Goal: Check status: Check status

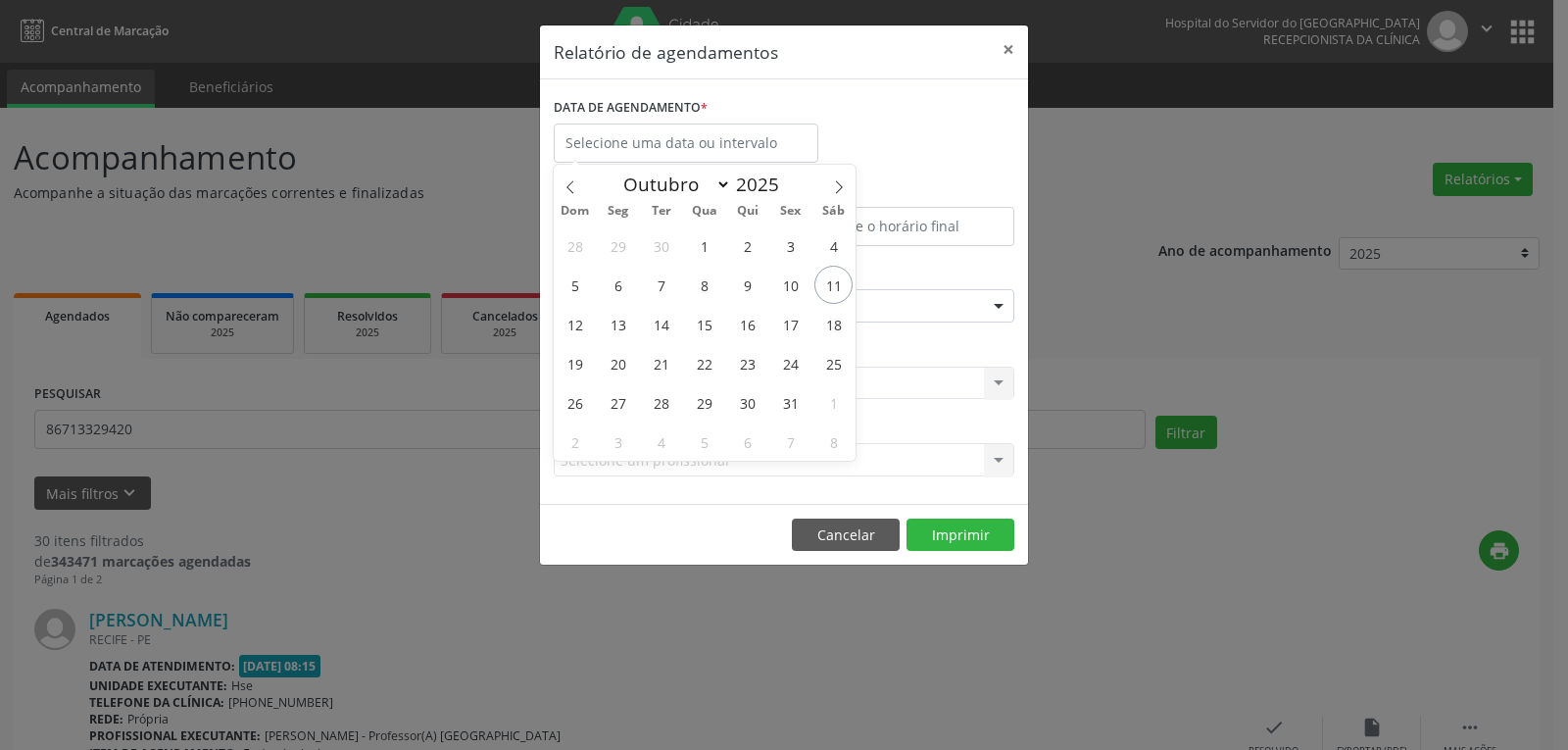
select select "9"
click at [835, 280] on span "11" at bounding box center [833, 285] width 38 height 38
type input "[DATE]"
click at [835, 280] on span "11" at bounding box center [833, 285] width 38 height 38
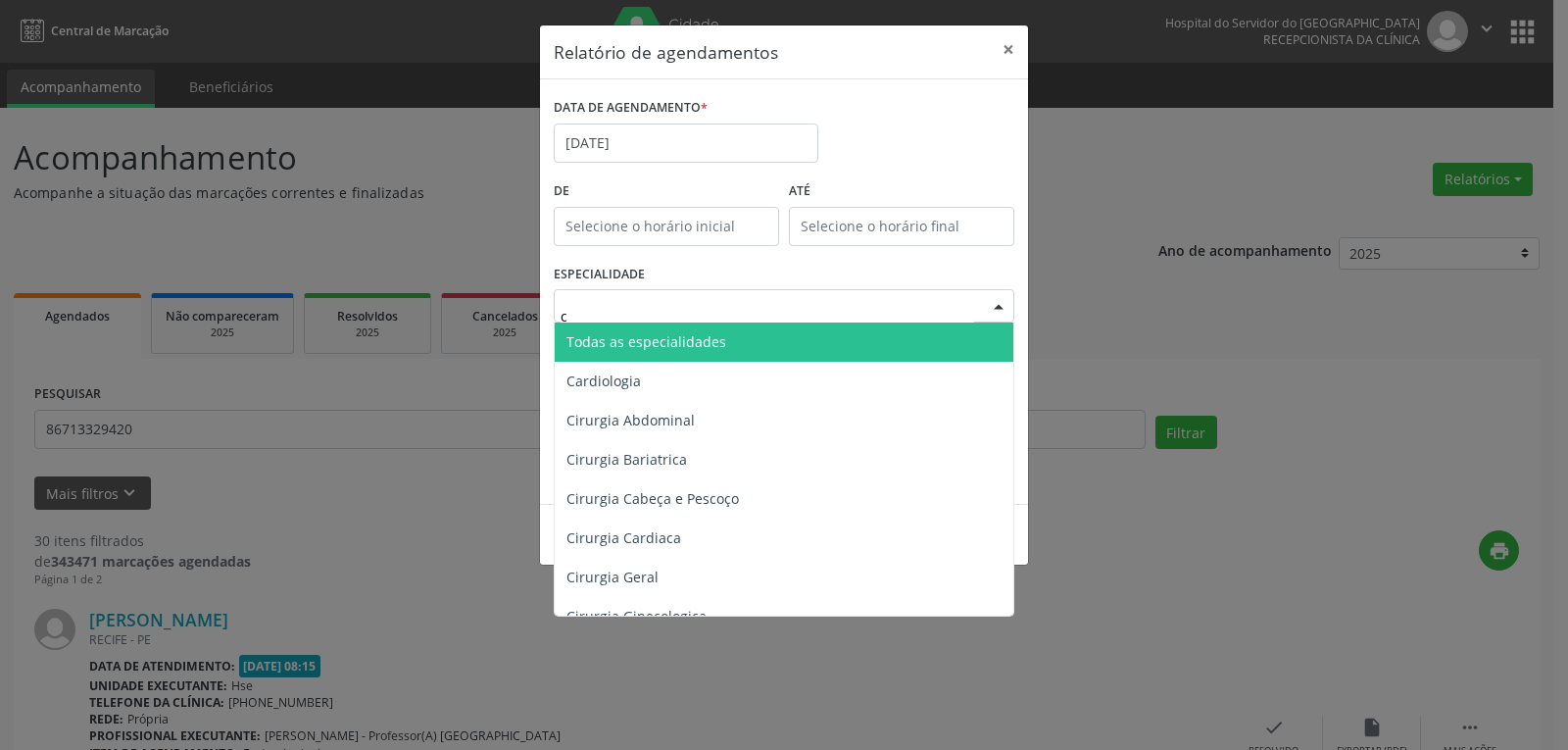
type input "cl"
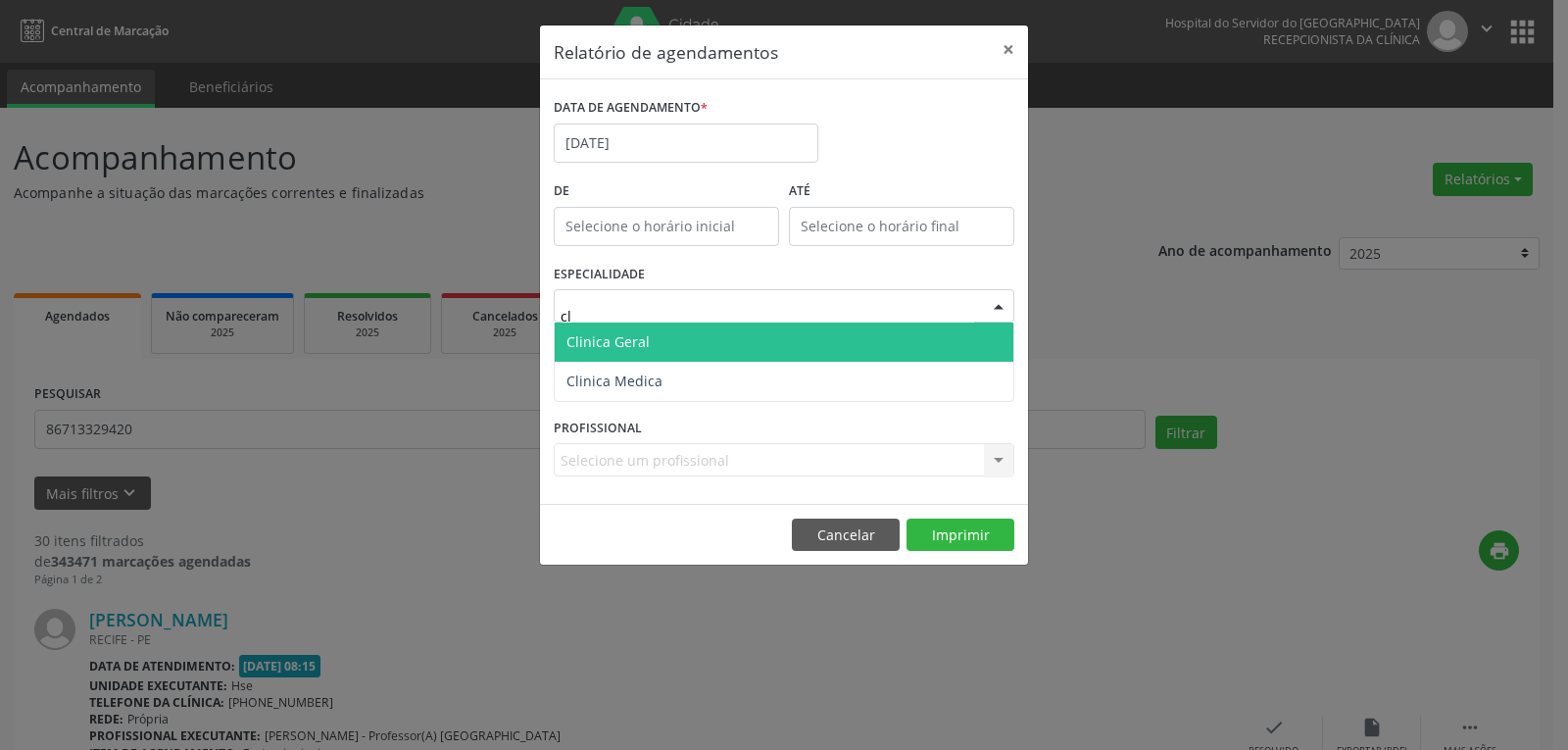
click at [638, 342] on span "Clinica Geral" at bounding box center [608, 342] width 84 height 19
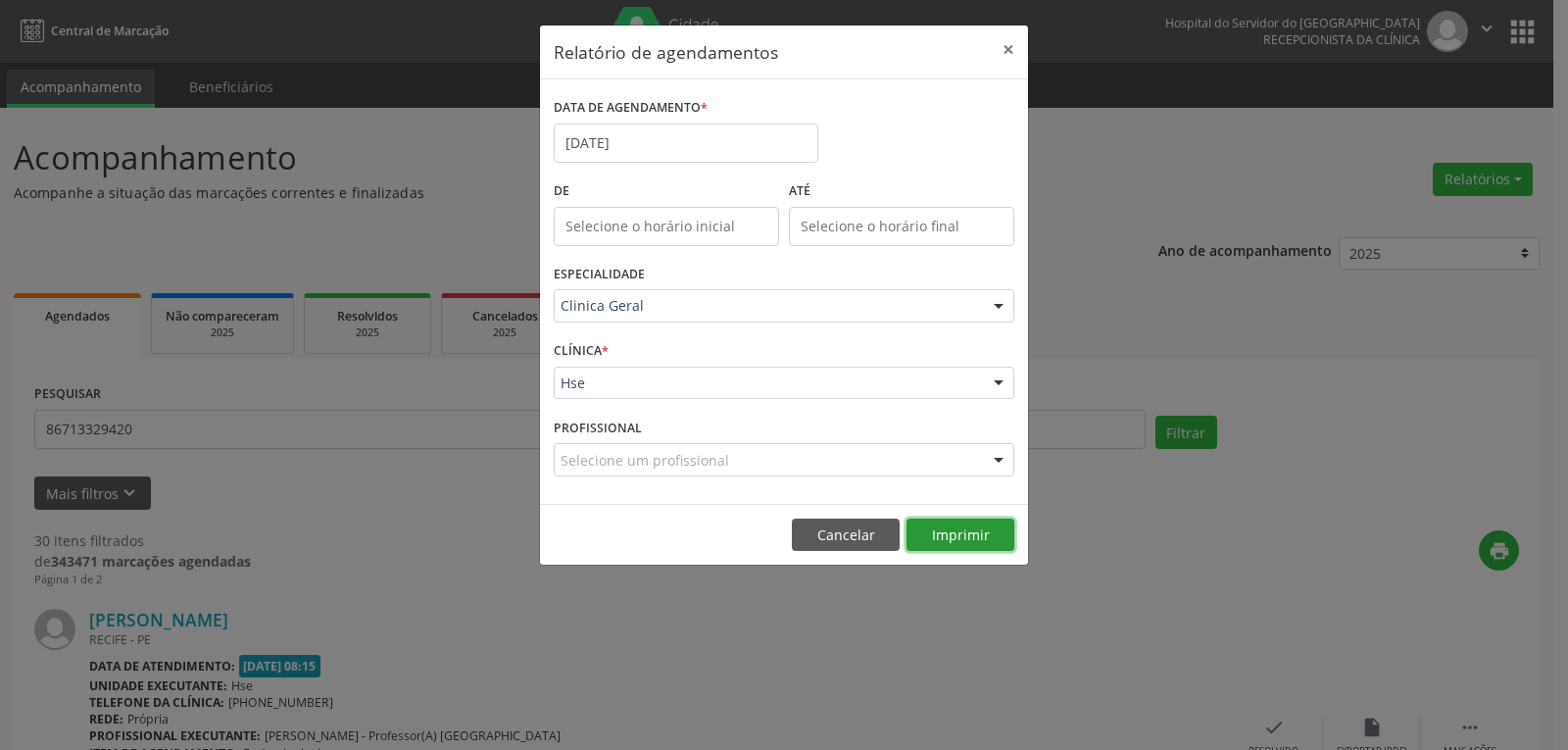
click at [969, 524] on button "Imprimir" at bounding box center [960, 535] width 108 height 33
click at [1009, 57] on button "×" at bounding box center [1008, 50] width 39 height 48
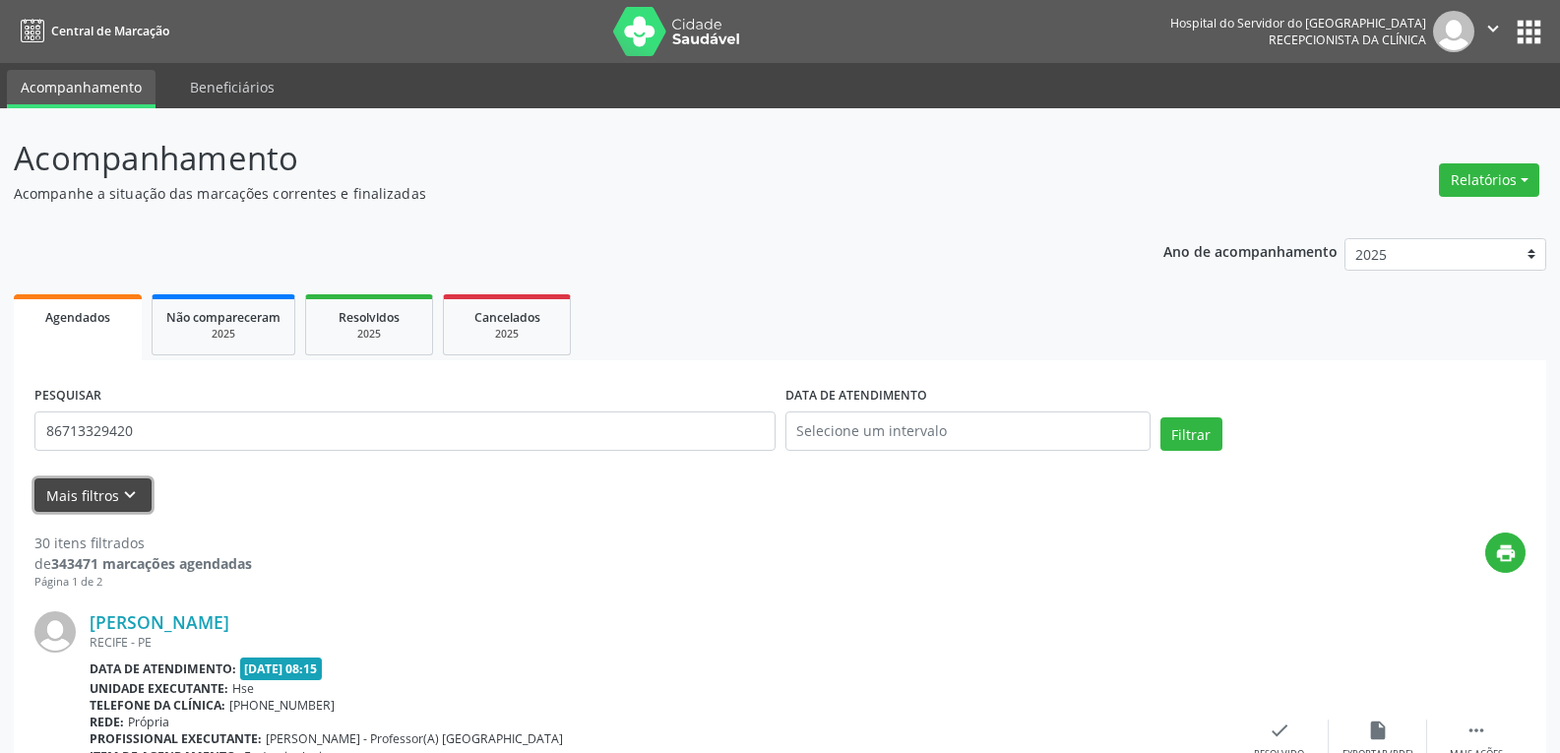
click at [115, 487] on button "Mais filtros keyboard_arrow_down" at bounding box center [92, 495] width 117 height 34
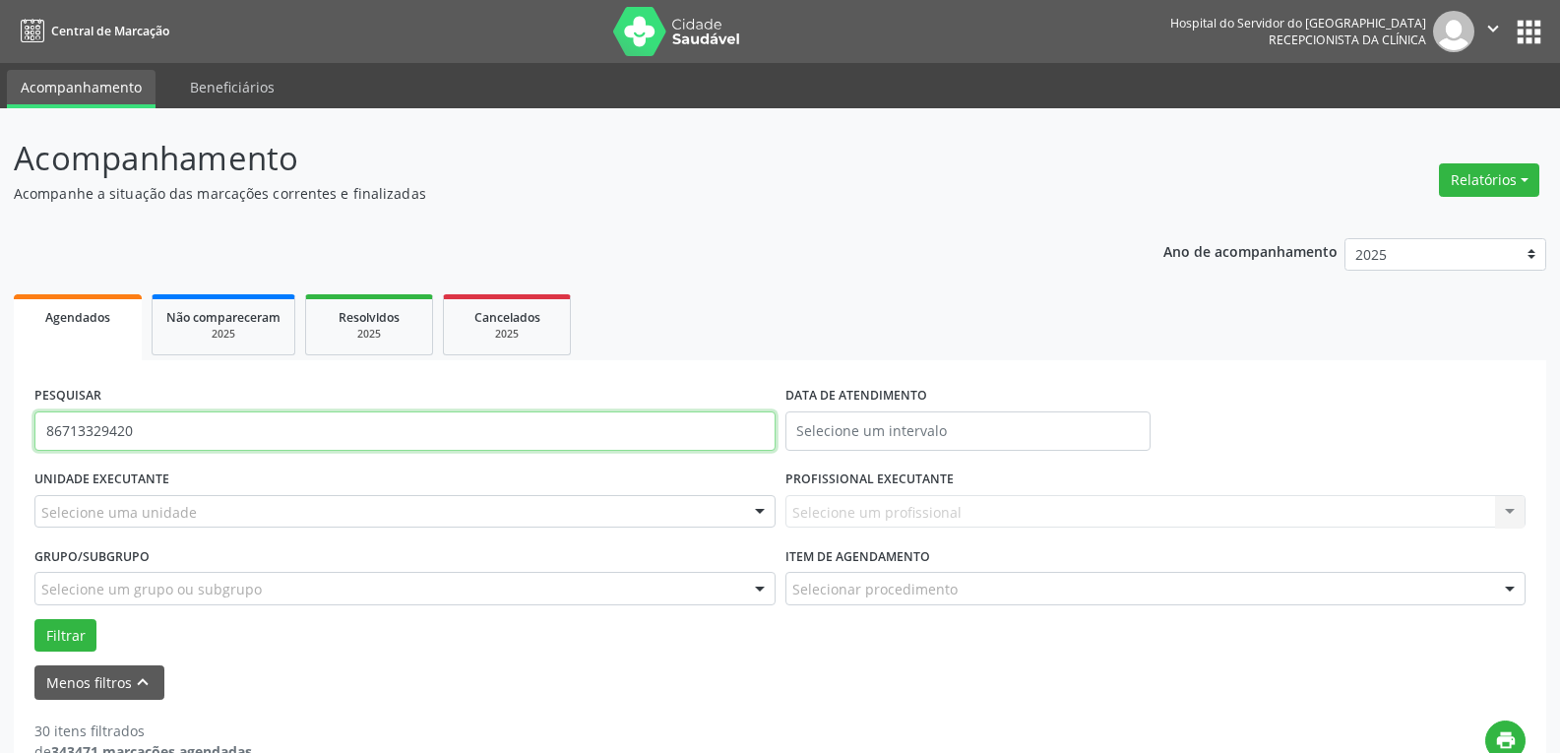
drag, startPoint x: 179, startPoint y: 429, endPoint x: 0, endPoint y: 438, distance: 179.4
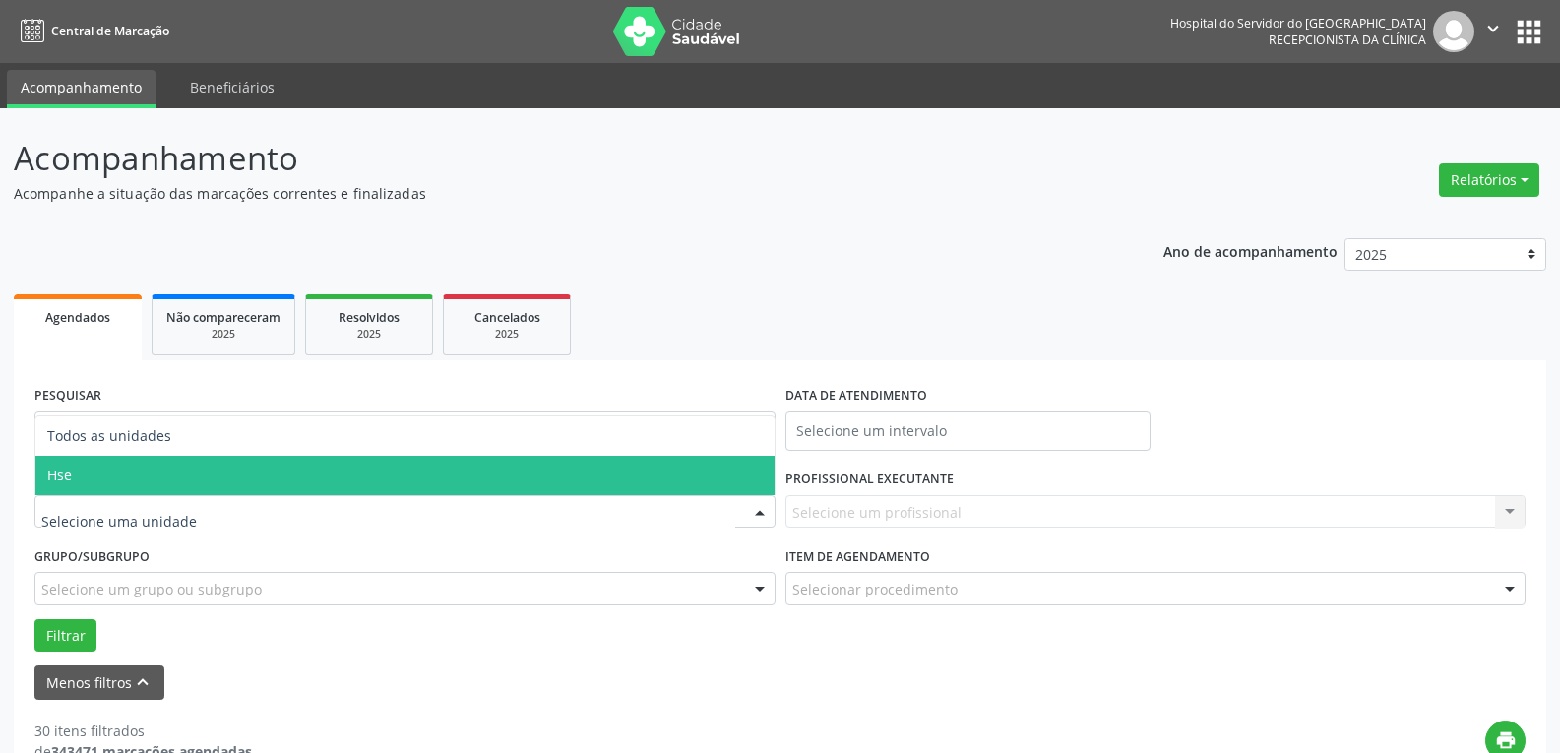
click at [127, 492] on span "Hse" at bounding box center [404, 475] width 739 height 39
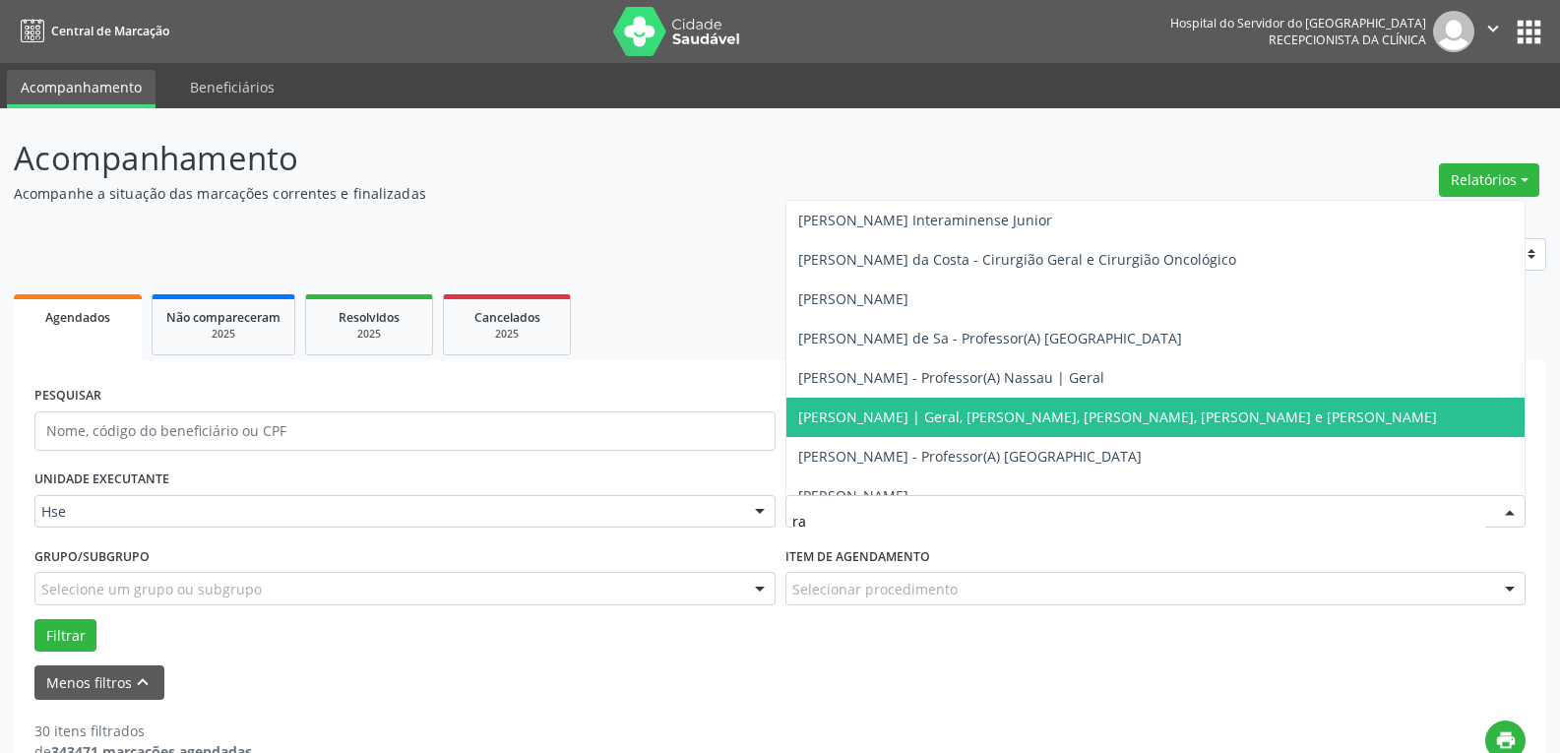
type input "raf"
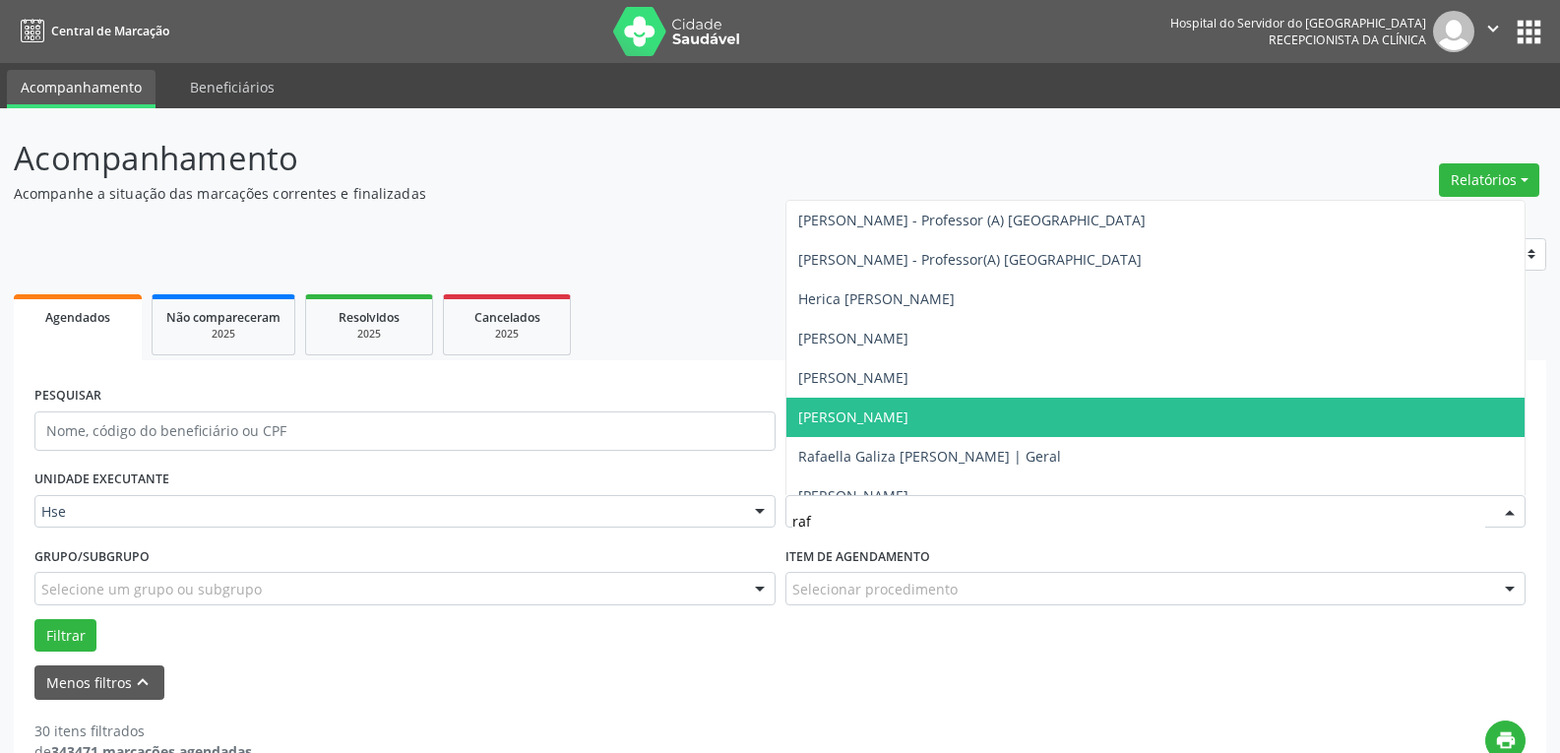
click at [885, 421] on span "[PERSON_NAME]" at bounding box center [853, 416] width 110 height 19
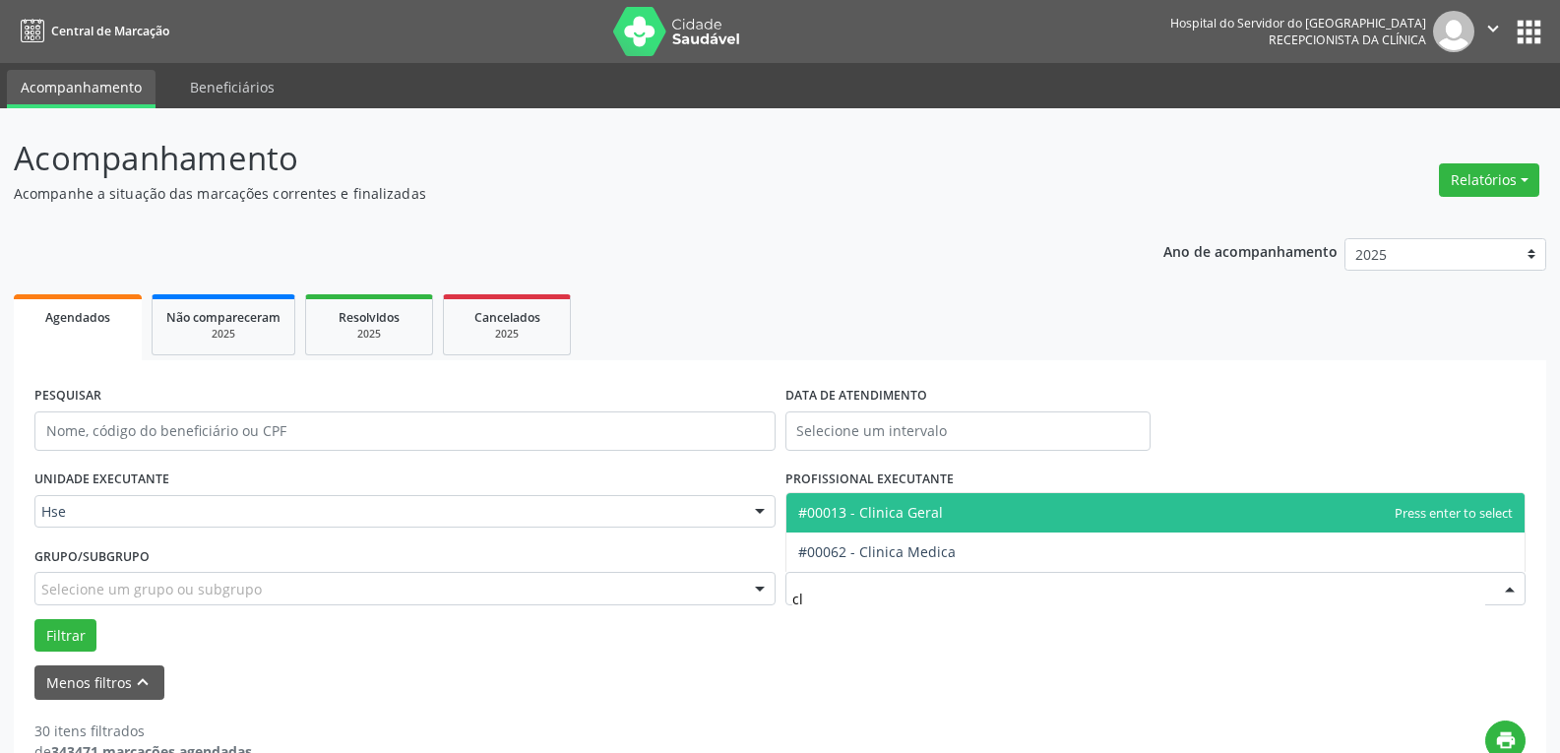
type input "cli"
click at [866, 520] on span "#00013 - Clinica Geral" at bounding box center [870, 512] width 145 height 19
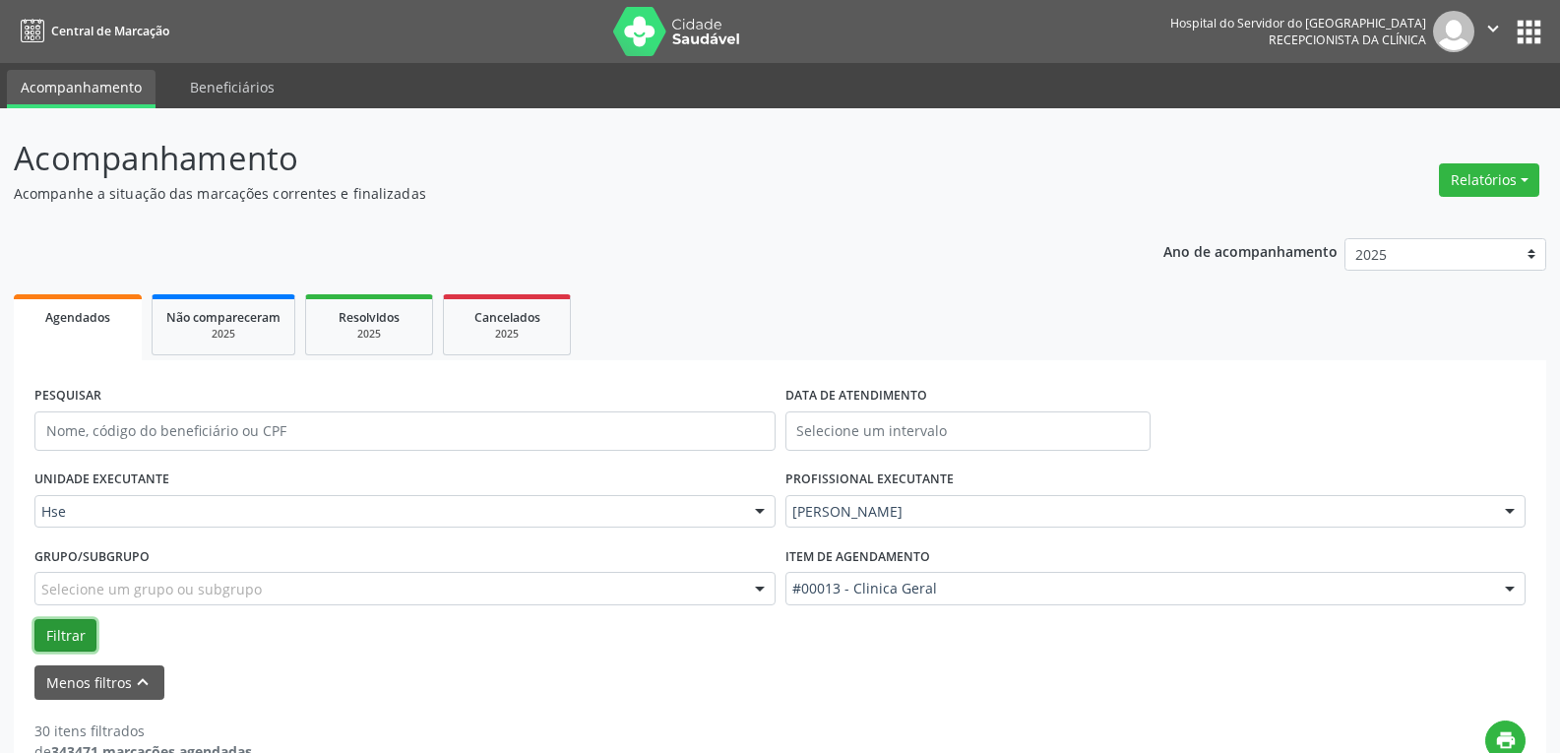
click at [75, 628] on button "Filtrar" at bounding box center [65, 635] width 62 height 33
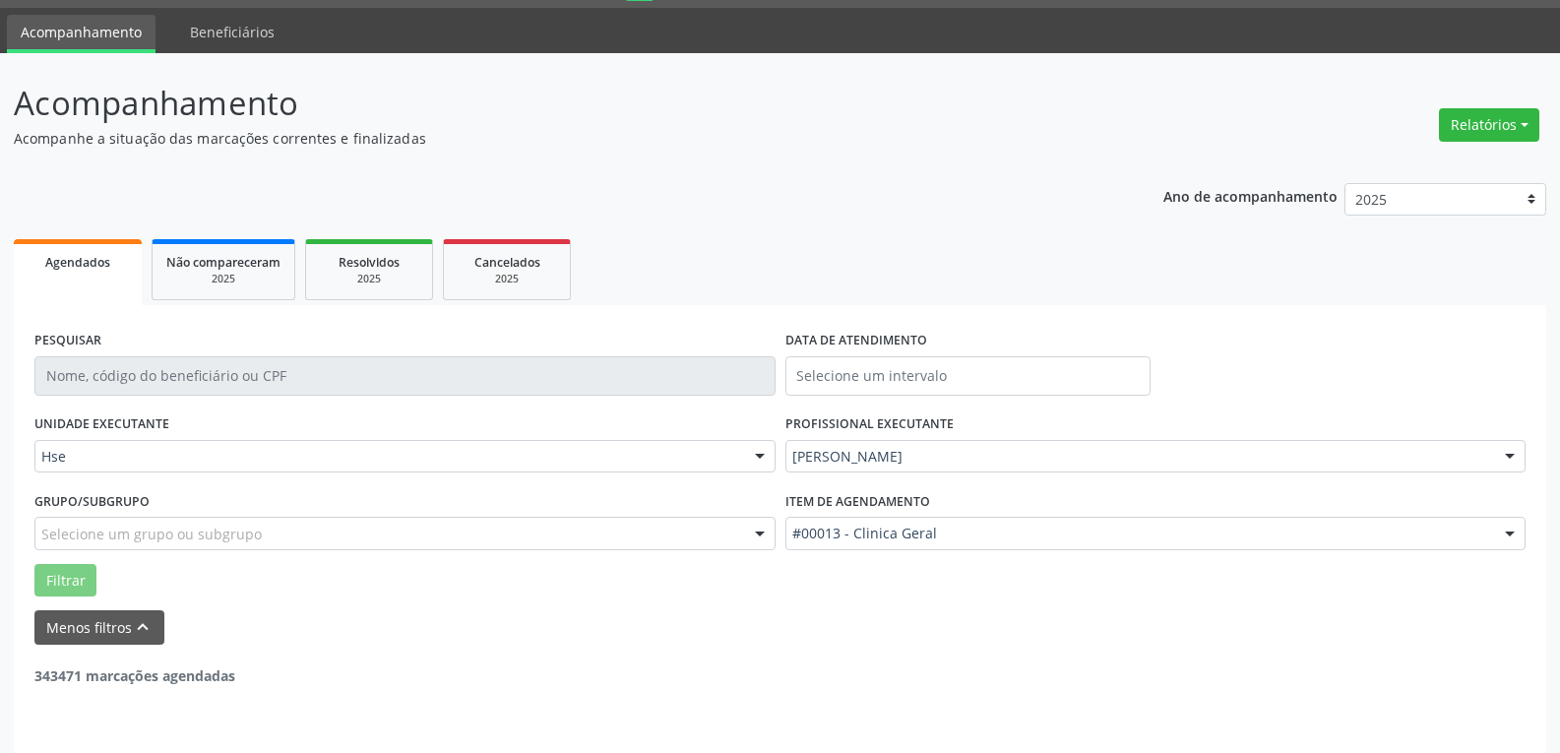
scroll to position [106, 0]
